Goal: Check status: Check status

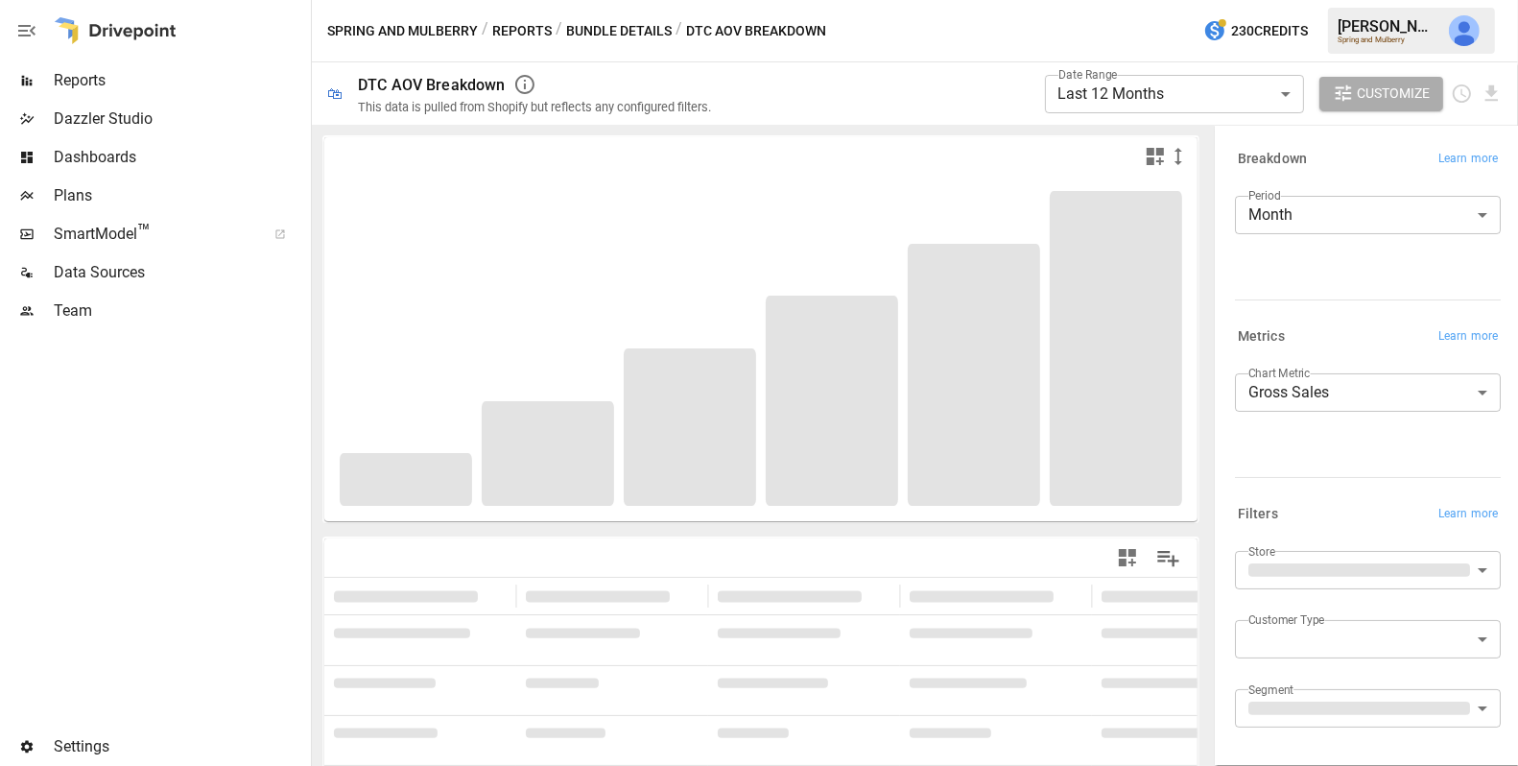
click at [1284, 0] on body "**********" at bounding box center [759, 0] width 1518 height 0
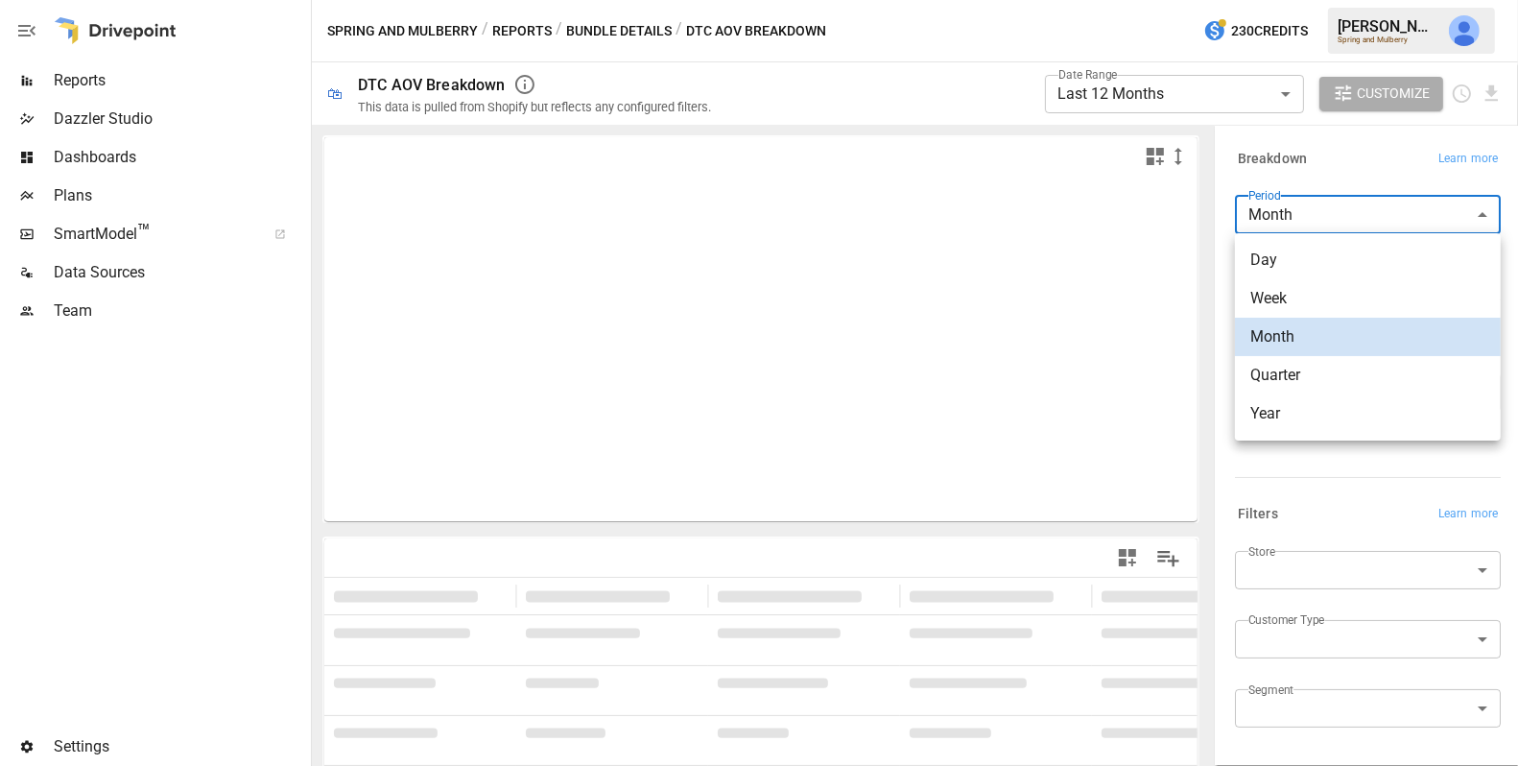
click at [1304, 402] on span "Year" at bounding box center [1368, 413] width 235 height 23
type input "****"
